Goal: Information Seeking & Learning: Understand process/instructions

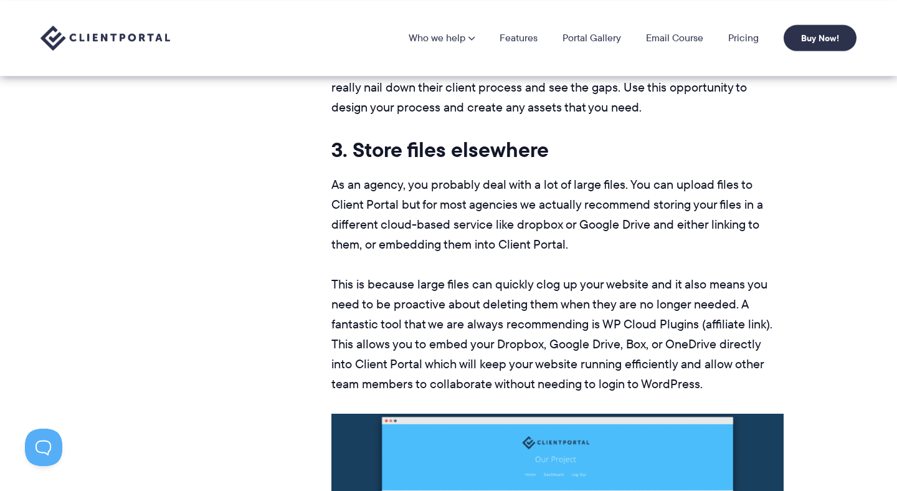
scroll to position [4533, 0]
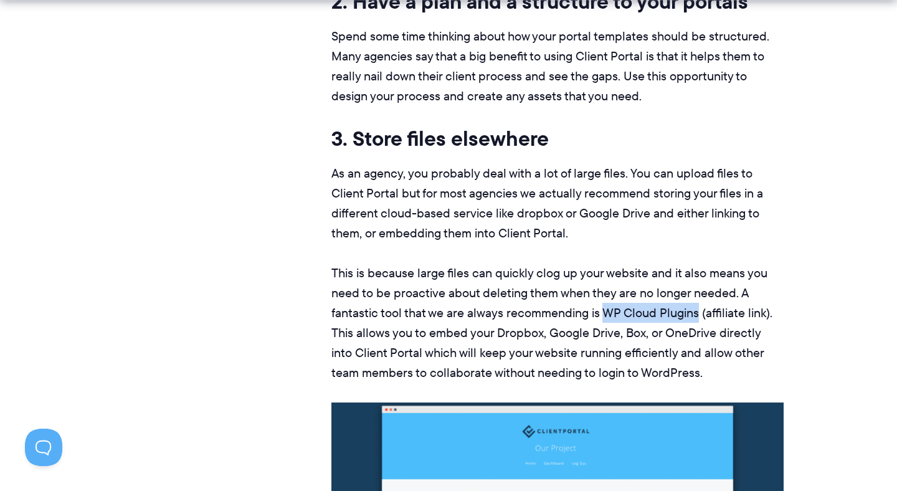
drag, startPoint x: 602, startPoint y: 313, endPoint x: 697, endPoint y: 311, distance: 94.7
click at [697, 311] on p "This is because large files can quickly clog up your website and it also means …" at bounding box center [557, 323] width 452 height 120
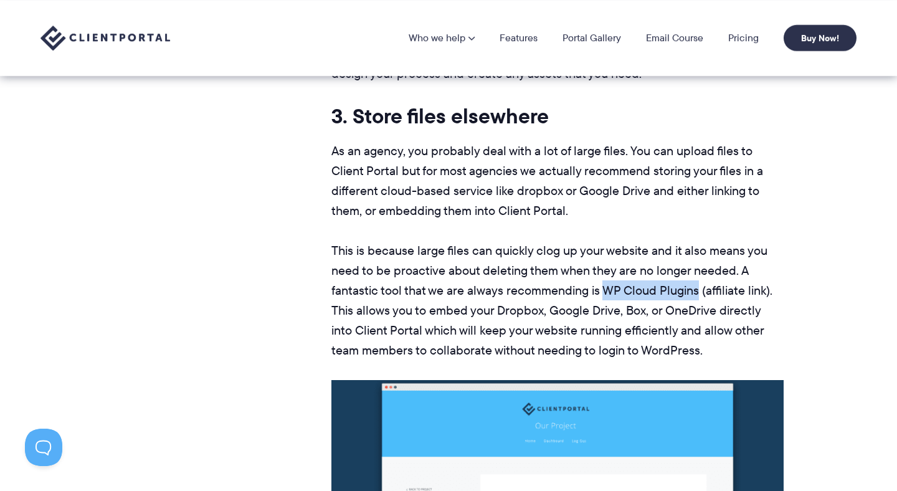
scroll to position [4551, 0]
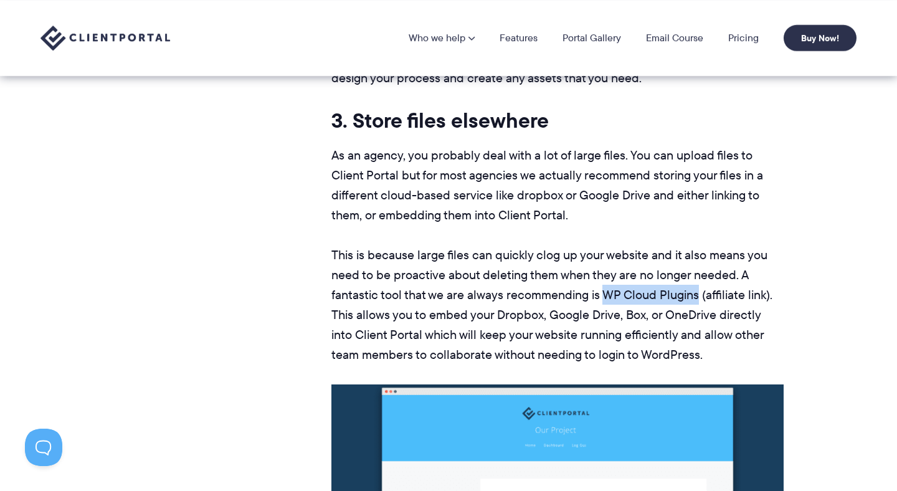
click at [656, 293] on p "This is because large files can quickly clog up your website and it also means …" at bounding box center [557, 305] width 452 height 120
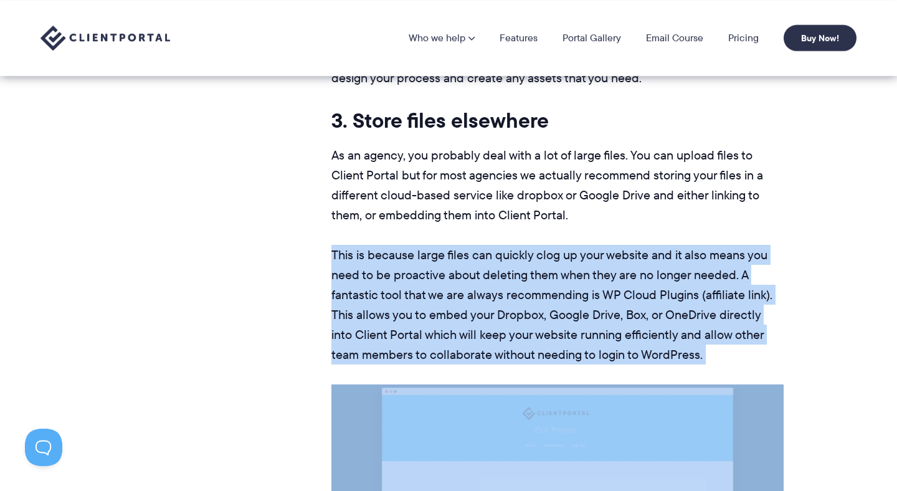
click at [656, 293] on p "This is because large files can quickly clog up your website and it also means …" at bounding box center [557, 305] width 452 height 120
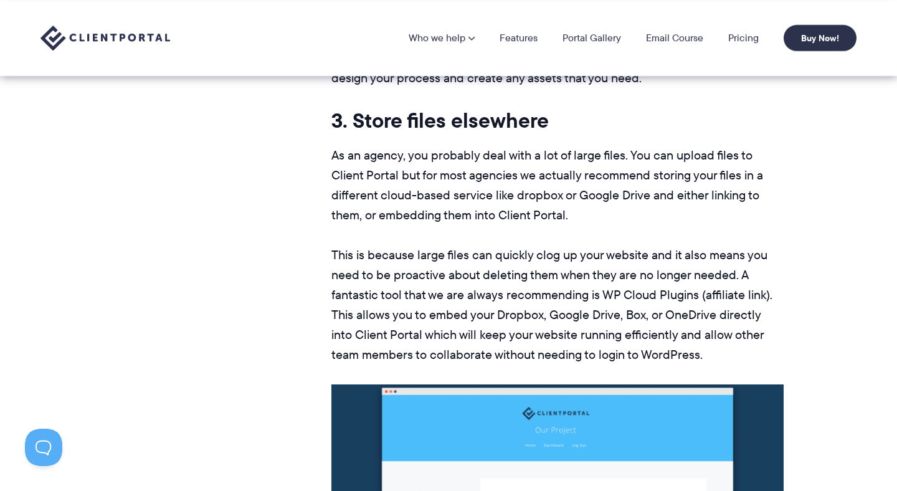
click at [678, 296] on p "This is because large files can quickly clog up your website and it also means …" at bounding box center [557, 305] width 452 height 120
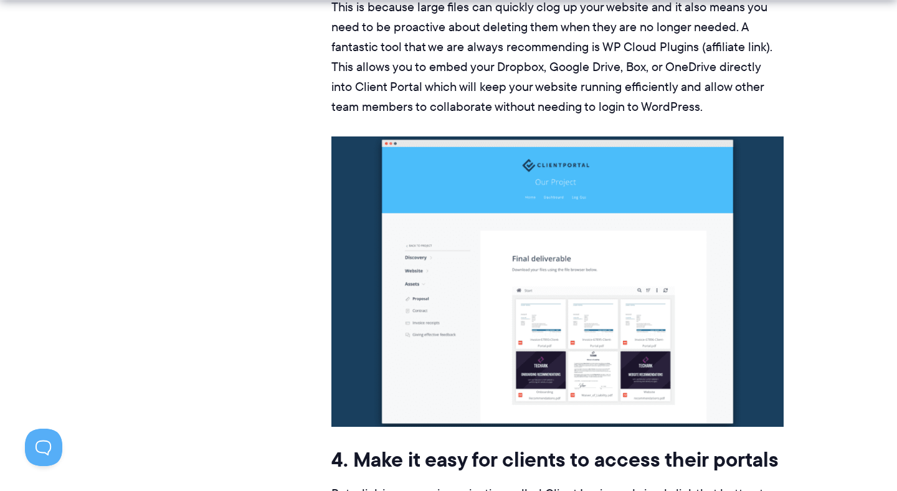
scroll to position [4800, 0]
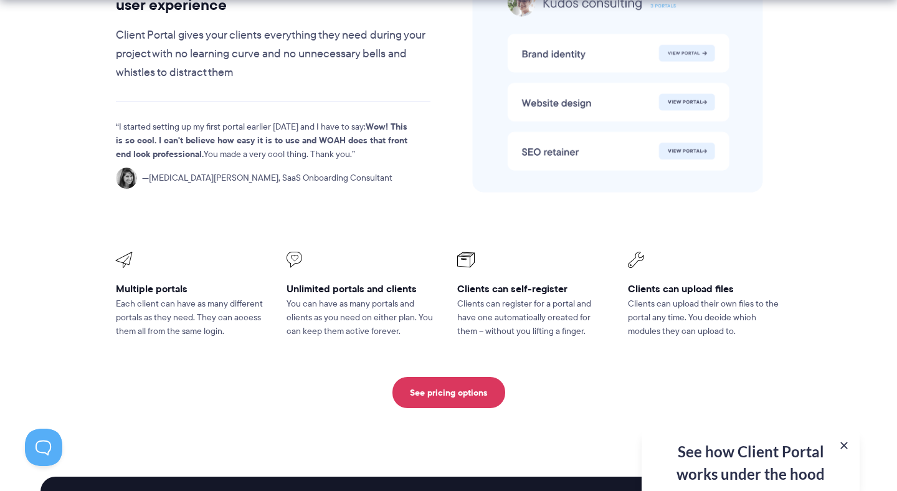
scroll to position [2759, 0]
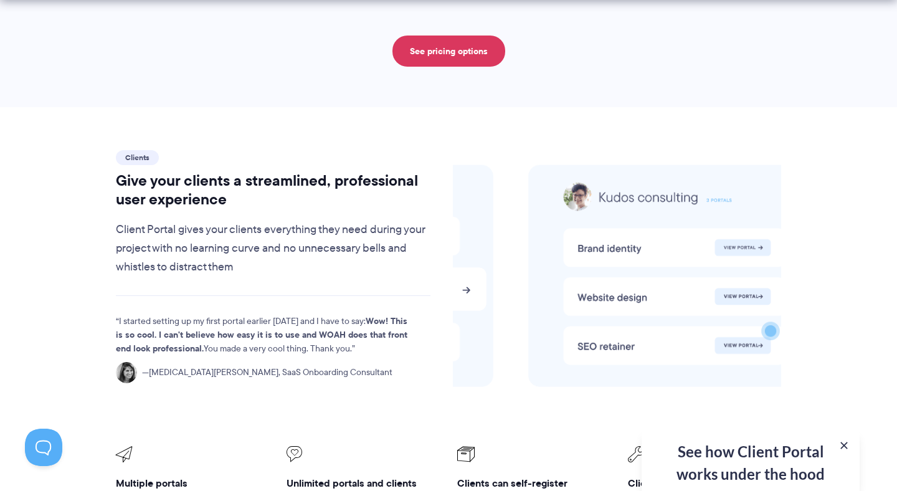
drag, startPoint x: 601, startPoint y: 265, endPoint x: 488, endPoint y: 280, distance: 113.7
click at [528, 280] on image at bounding box center [673, 275] width 290 height 222
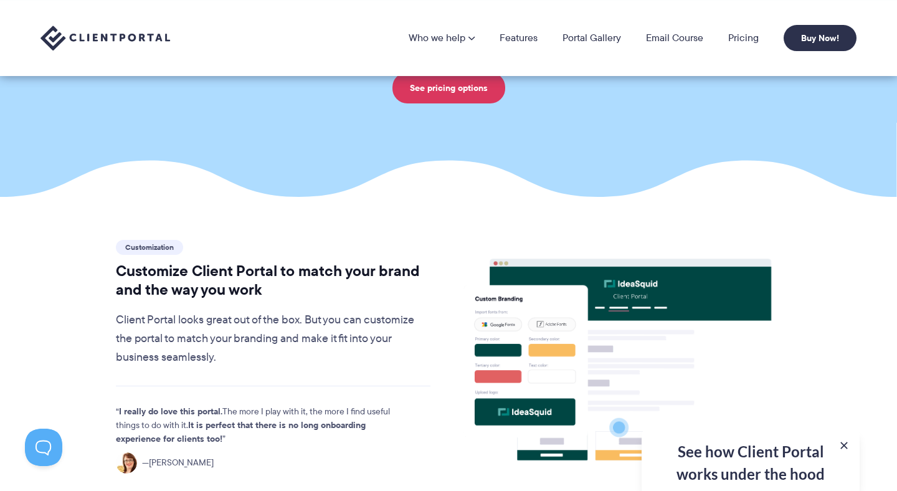
scroll to position [0, 0]
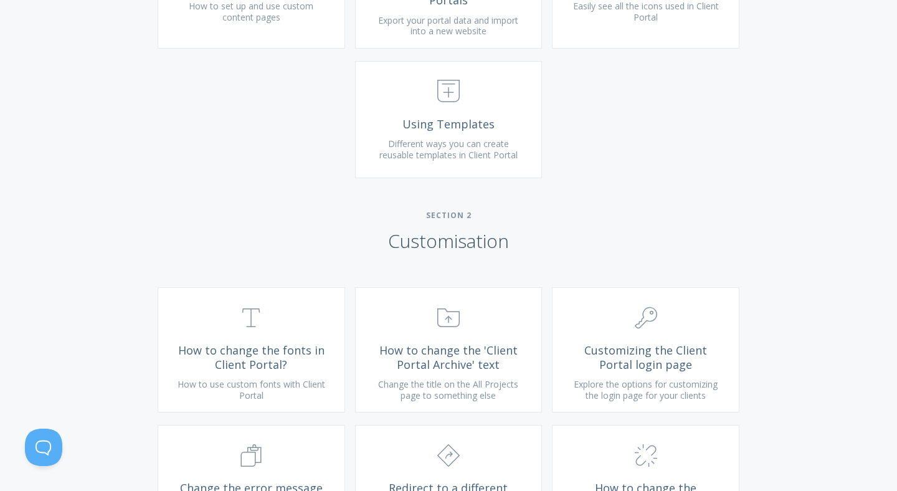
scroll to position [1848, 0]
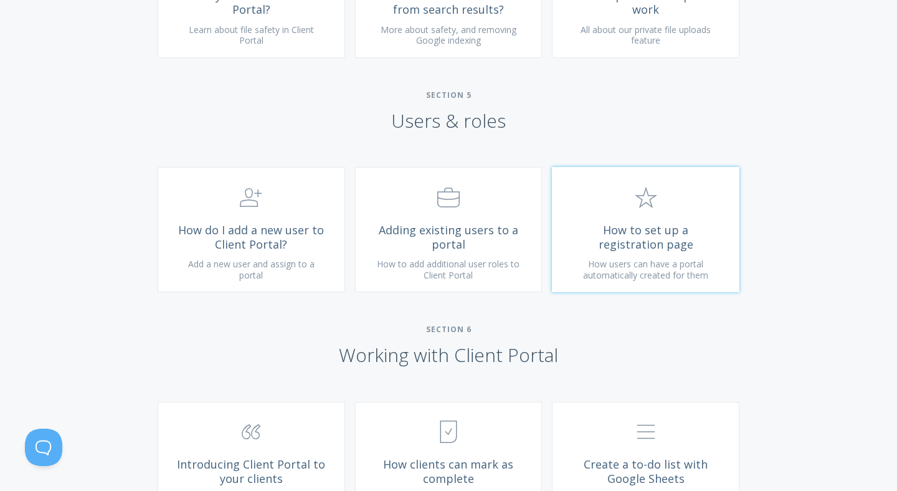
click at [687, 251] on span "How to set up a registration page" at bounding box center [645, 237] width 149 height 28
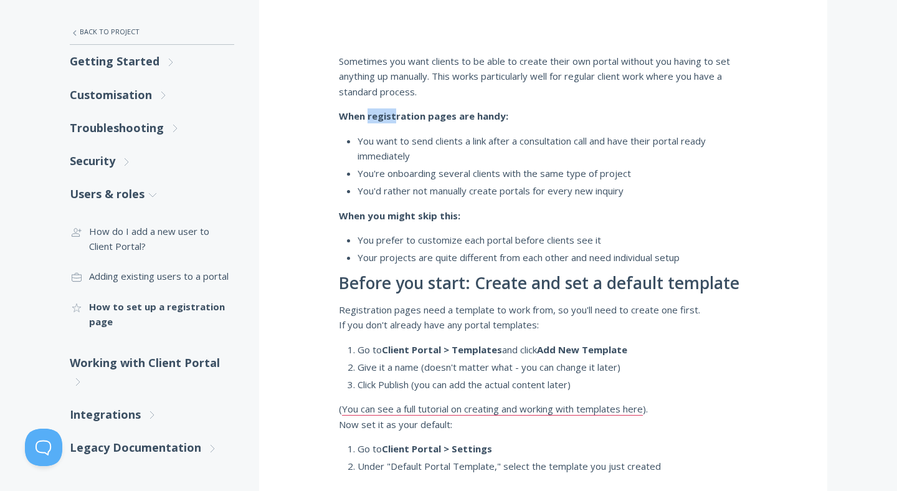
scroll to position [220, 0]
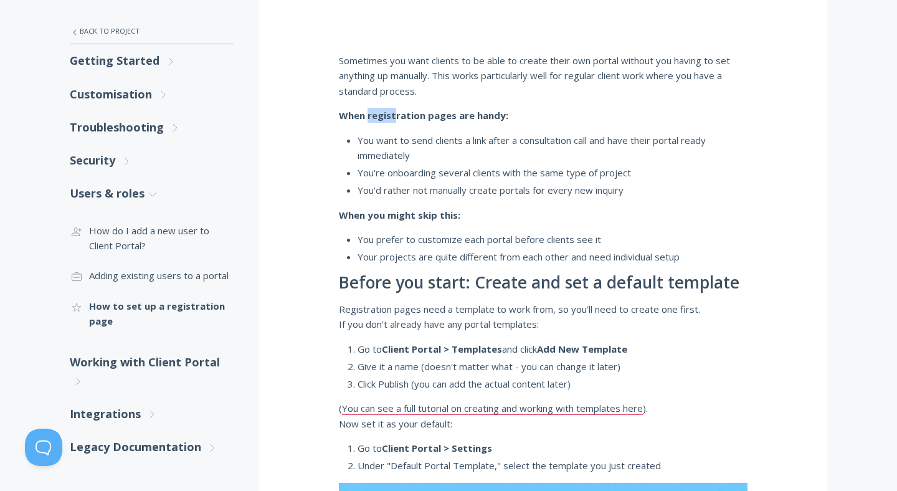
click at [496, 219] on p "When you might skip this:" at bounding box center [543, 214] width 408 height 15
click at [441, 140] on li "You want to send clients a link after a consultation call and have their portal…" at bounding box center [552, 148] width 390 height 31
click at [404, 105] on div "Sometimes you want clients to be able to create their own portal without you ha…" at bounding box center [543, 459] width 408 height 813
click at [395, 113] on strong "When registration pages are handy:" at bounding box center [423, 115] width 169 height 12
click at [490, 182] on li "You'd rather not manually create portals for every new inquiry" at bounding box center [552, 189] width 390 height 15
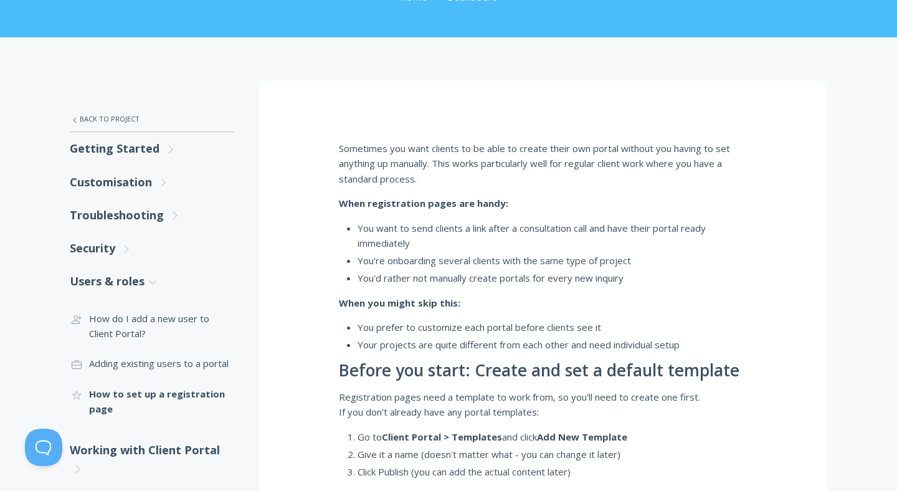
scroll to position [129, 0]
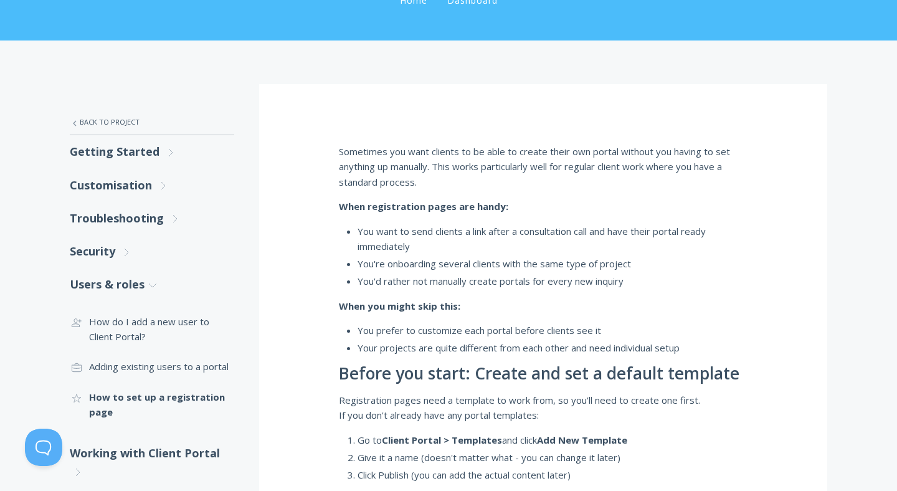
click at [532, 173] on p "Sometimes you want clients to be able to create their own portal without you ha…" at bounding box center [543, 166] width 408 height 45
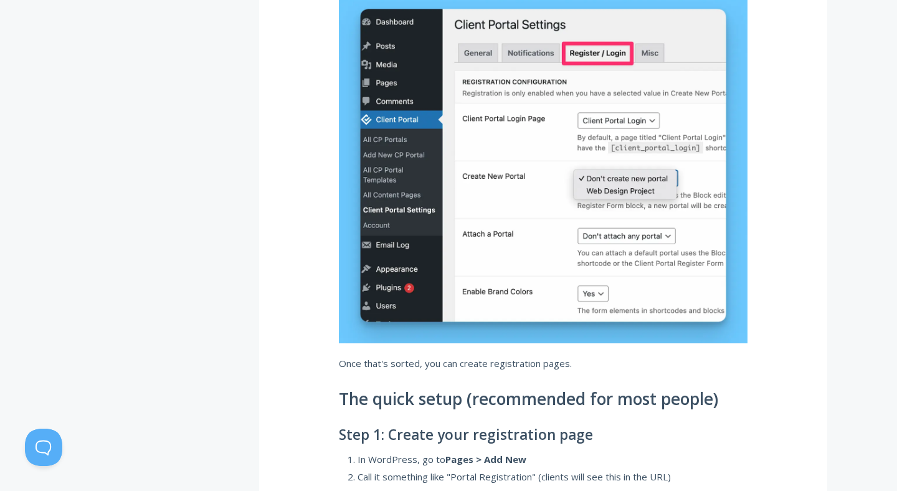
scroll to position [646, 0]
